Goal: Information Seeking & Learning: Find specific fact

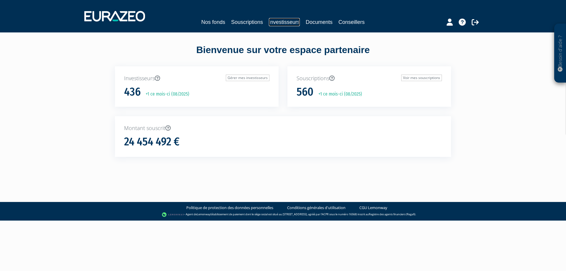
click at [288, 21] on link "Investisseurs" at bounding box center [284, 22] width 31 height 8
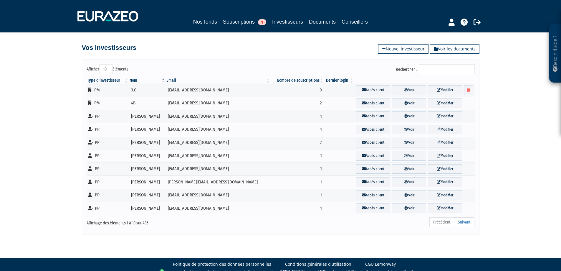
click at [434, 70] on input "Rechercher :" at bounding box center [447, 69] width 56 height 10
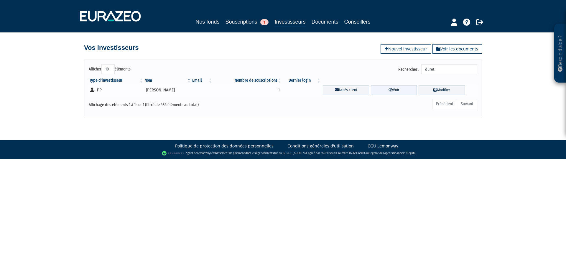
type input "duret"
click at [395, 91] on link "Voir" at bounding box center [394, 90] width 46 height 10
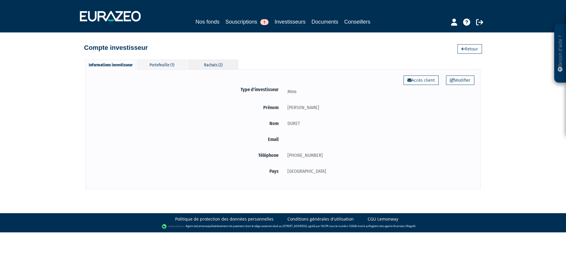
click at [205, 65] on div "Rachats (2)" at bounding box center [213, 65] width 50 height 10
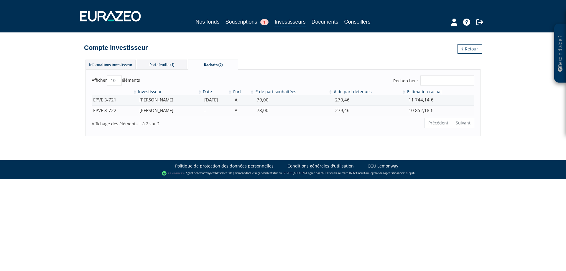
click at [465, 122] on ul "Précédent Suivant" at bounding box center [449, 123] width 50 height 10
drag, startPoint x: 478, startPoint y: 22, endPoint x: 493, endPoint y: 14, distance: 16.9
click at [478, 22] on icon at bounding box center [479, 22] width 7 height 7
